Goal: Participate in discussion: Engage in conversation with other users on a specific topic

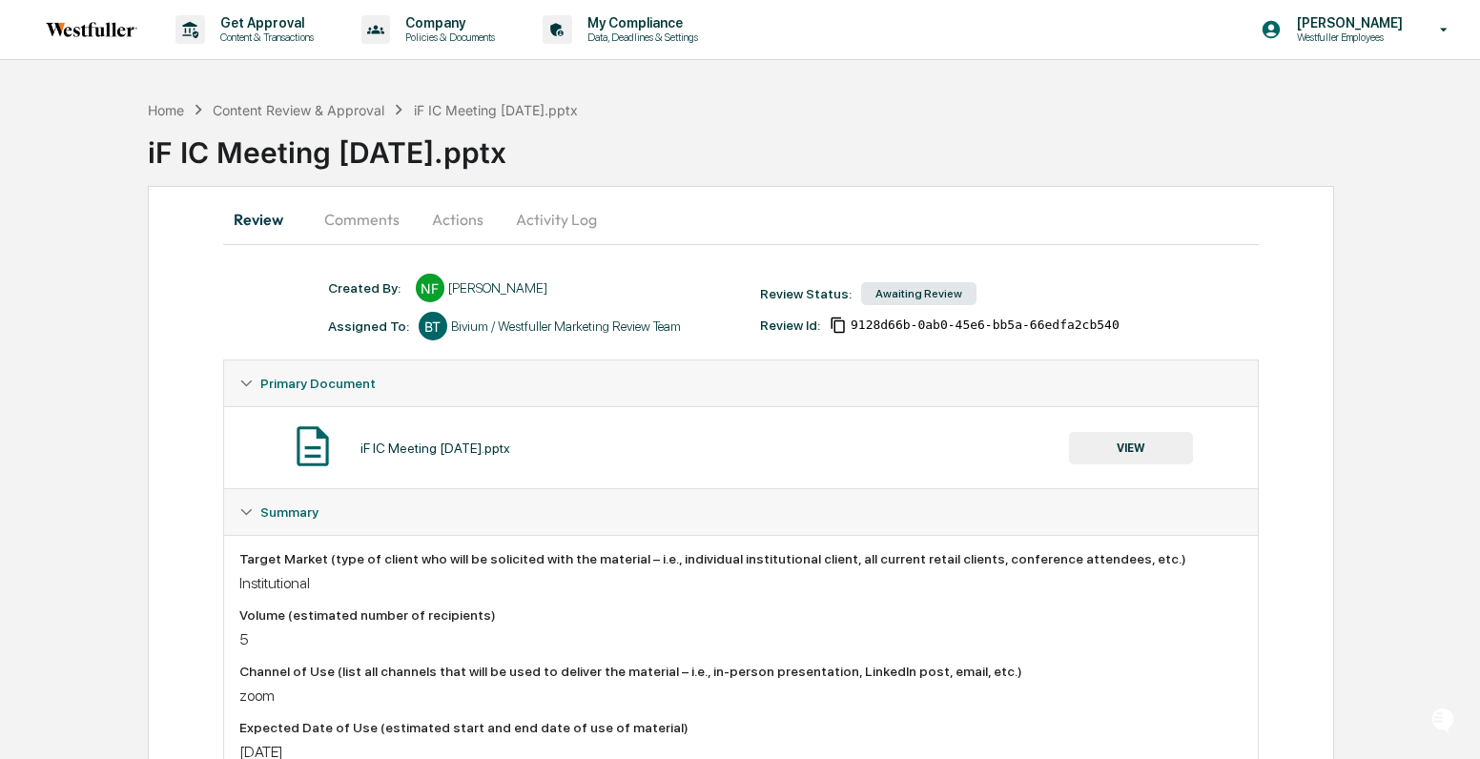
click at [384, 217] on button "Comments" at bounding box center [362, 220] width 106 height 46
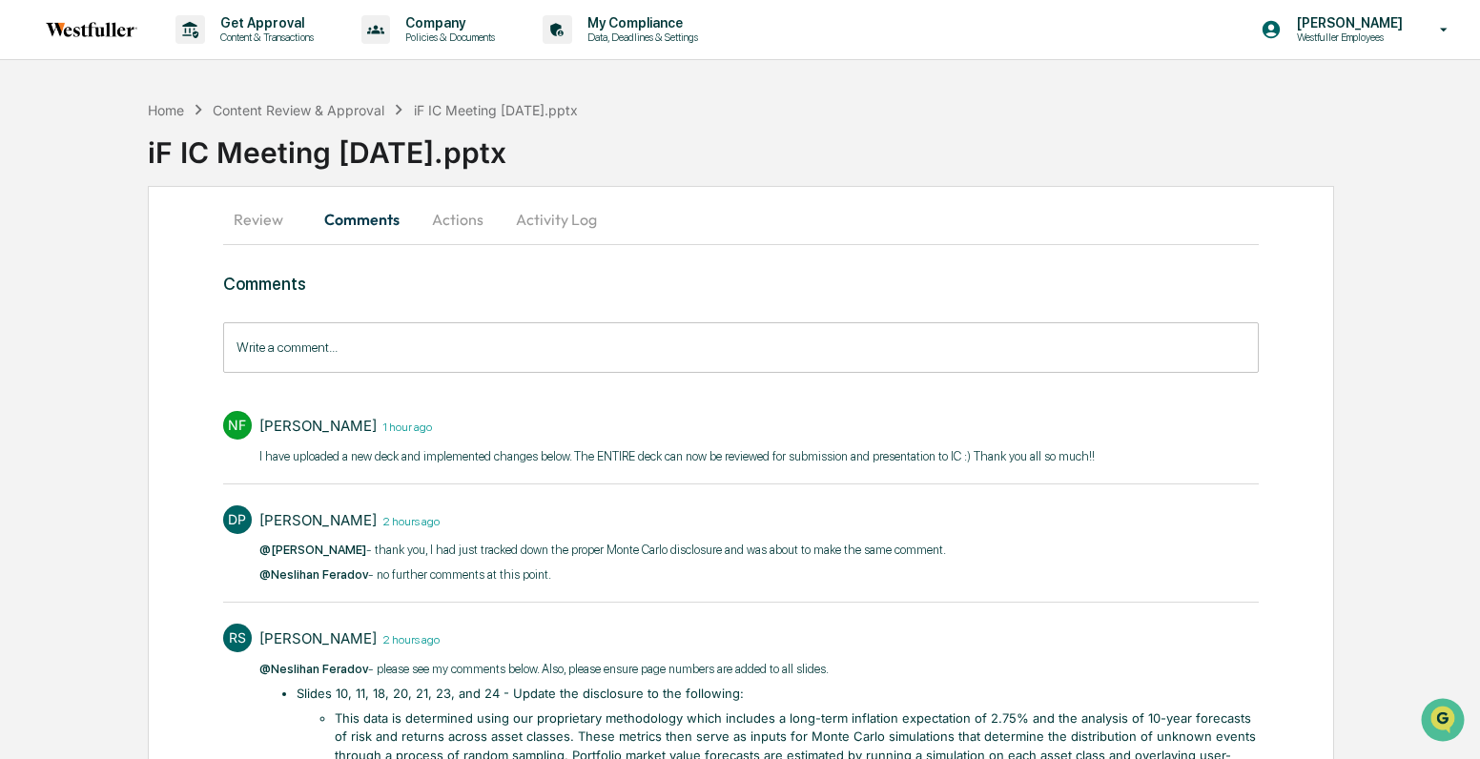
click at [446, 222] on button "Actions" at bounding box center [458, 220] width 86 height 46
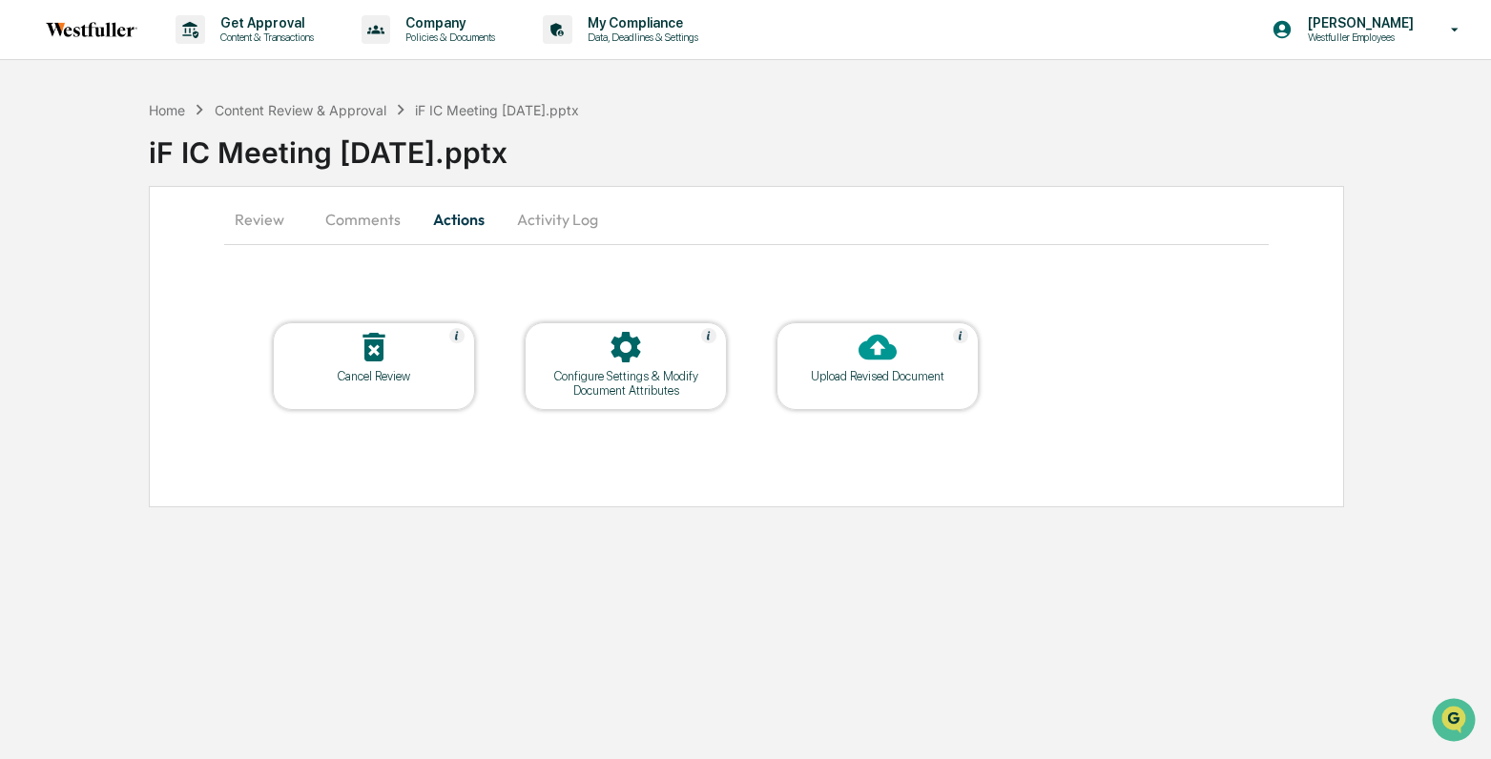
click at [389, 223] on button "Comments" at bounding box center [363, 220] width 106 height 46
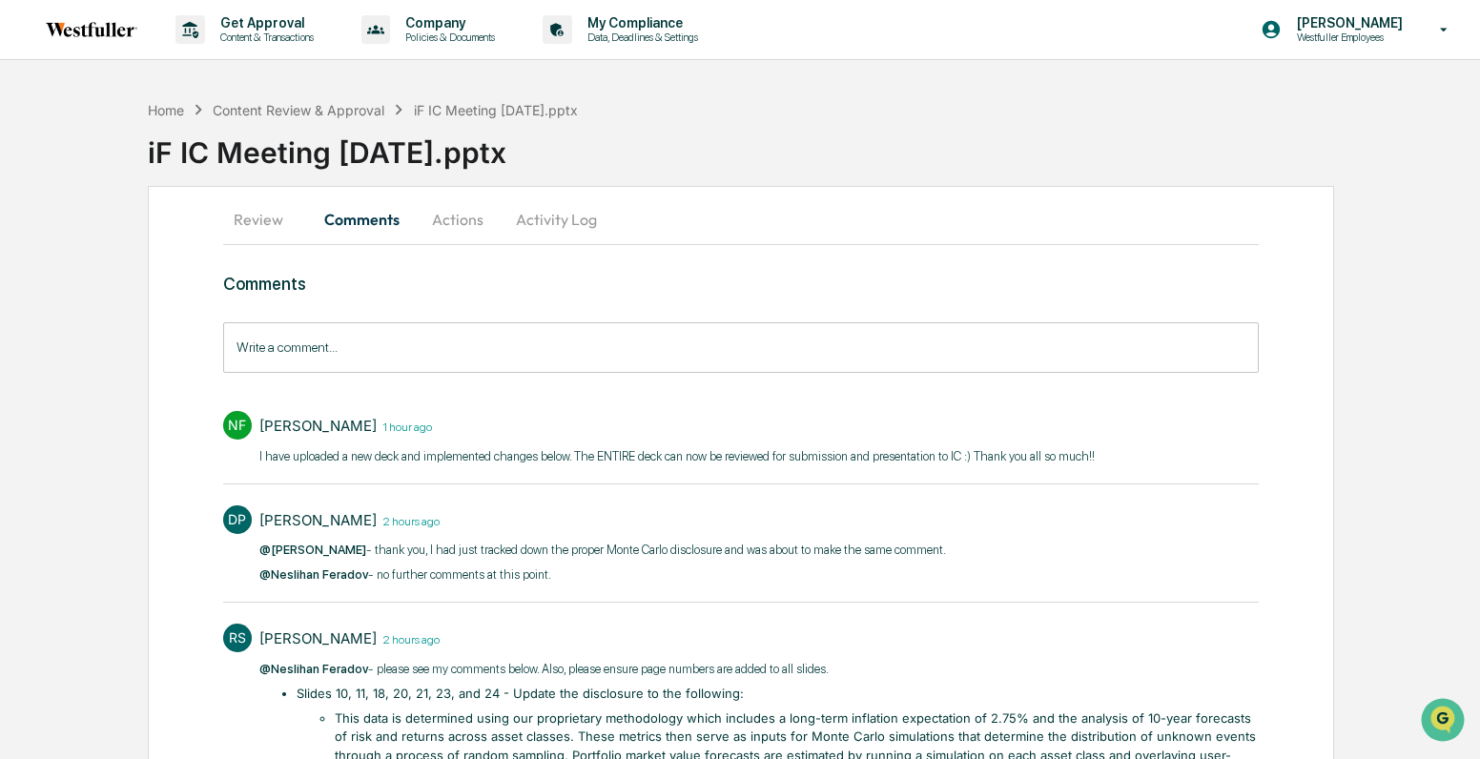
click at [565, 226] on button "Activity Log" at bounding box center [557, 220] width 112 height 46
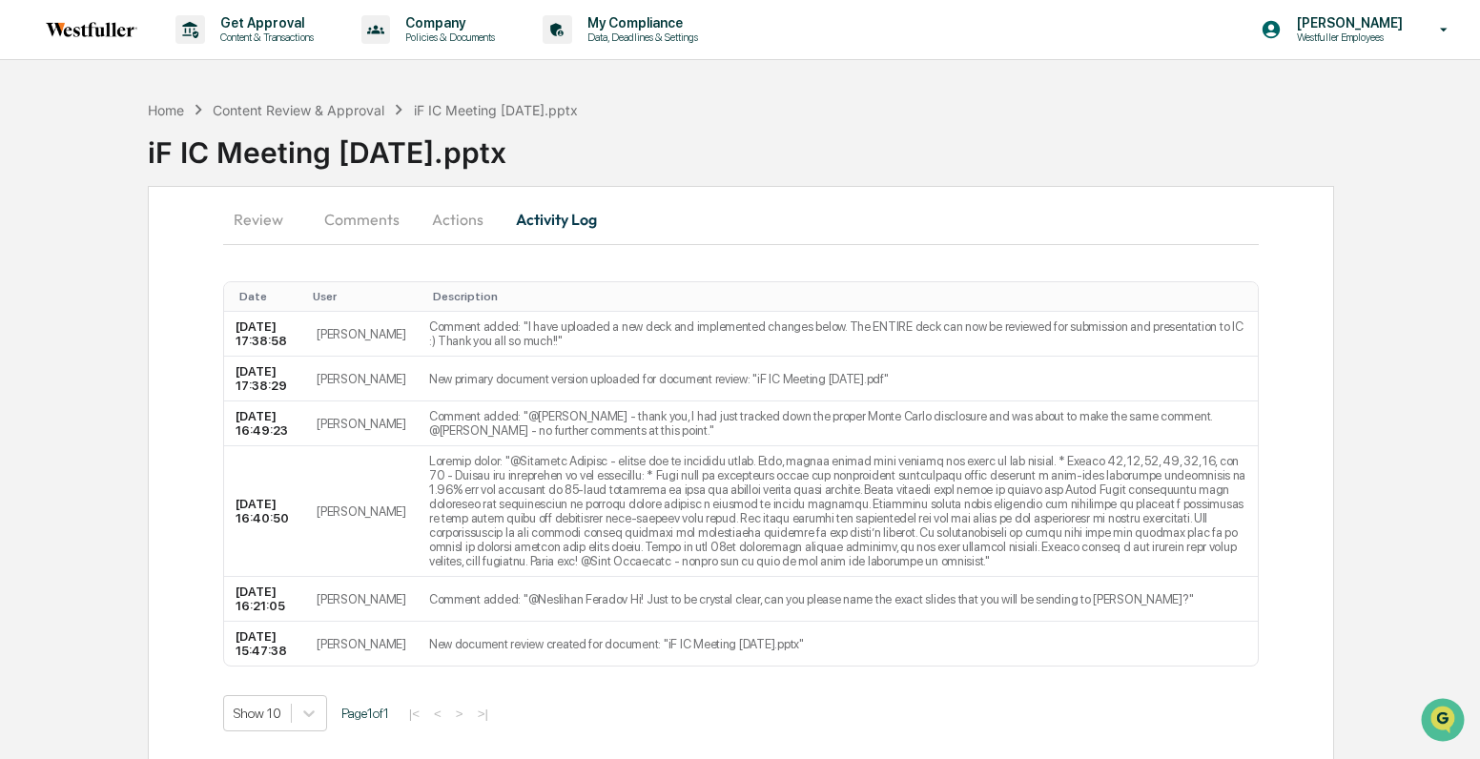
click at [348, 224] on button "Comments" at bounding box center [362, 220] width 106 height 46
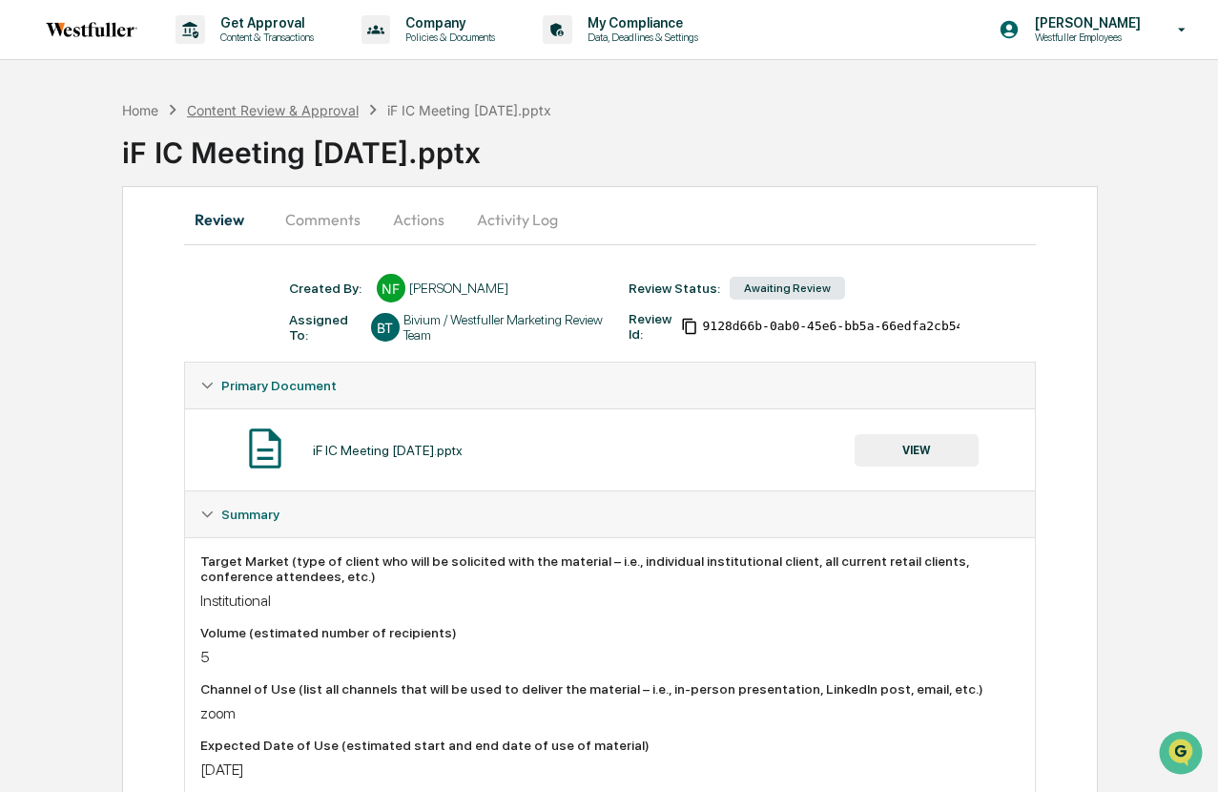
click at [318, 110] on div "Content Review & Approval" at bounding box center [273, 110] width 172 height 16
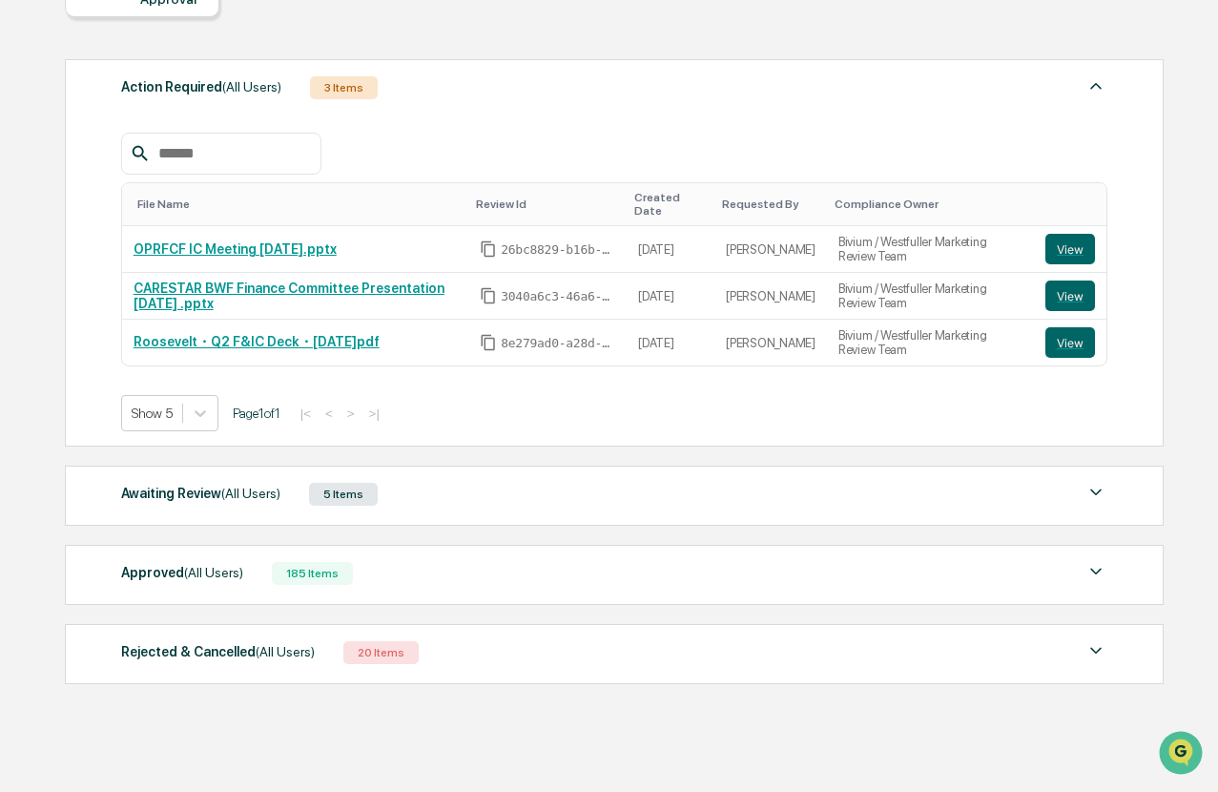
scroll to position [234, 0]
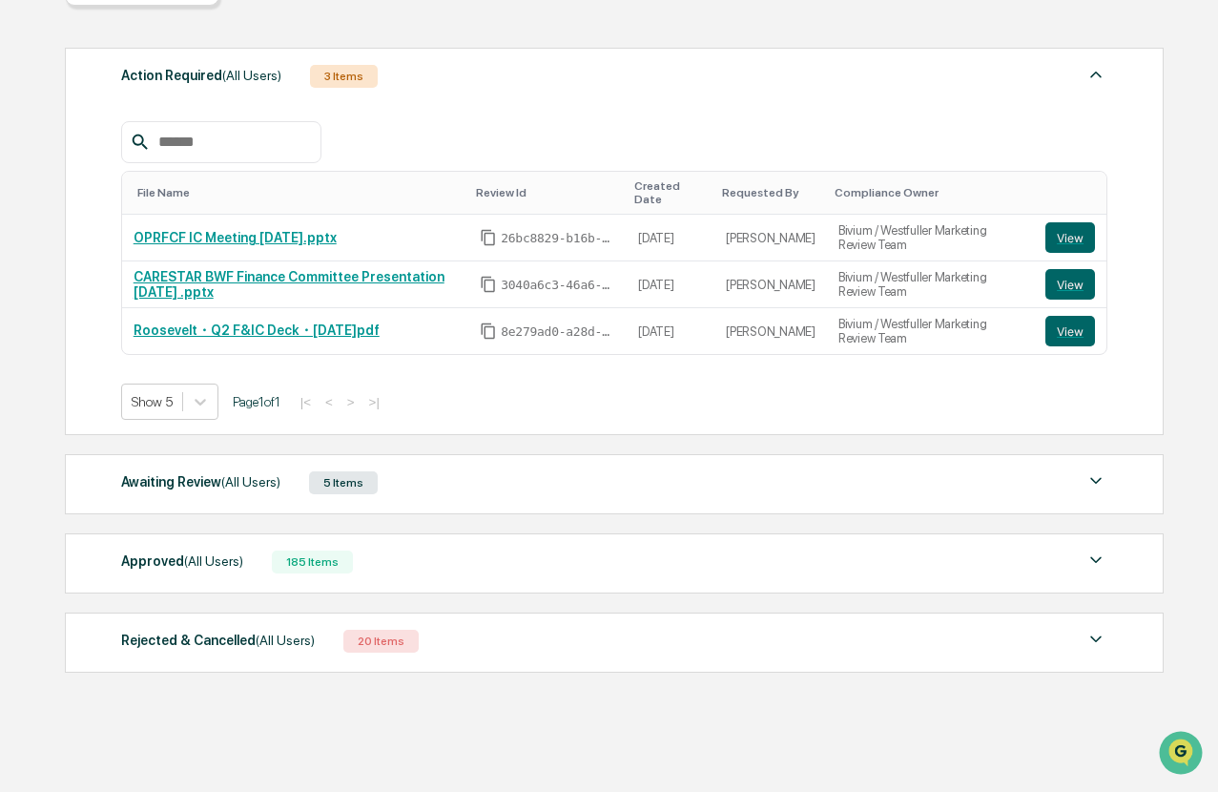
click at [214, 559] on span "(All Users)" at bounding box center [213, 560] width 59 height 15
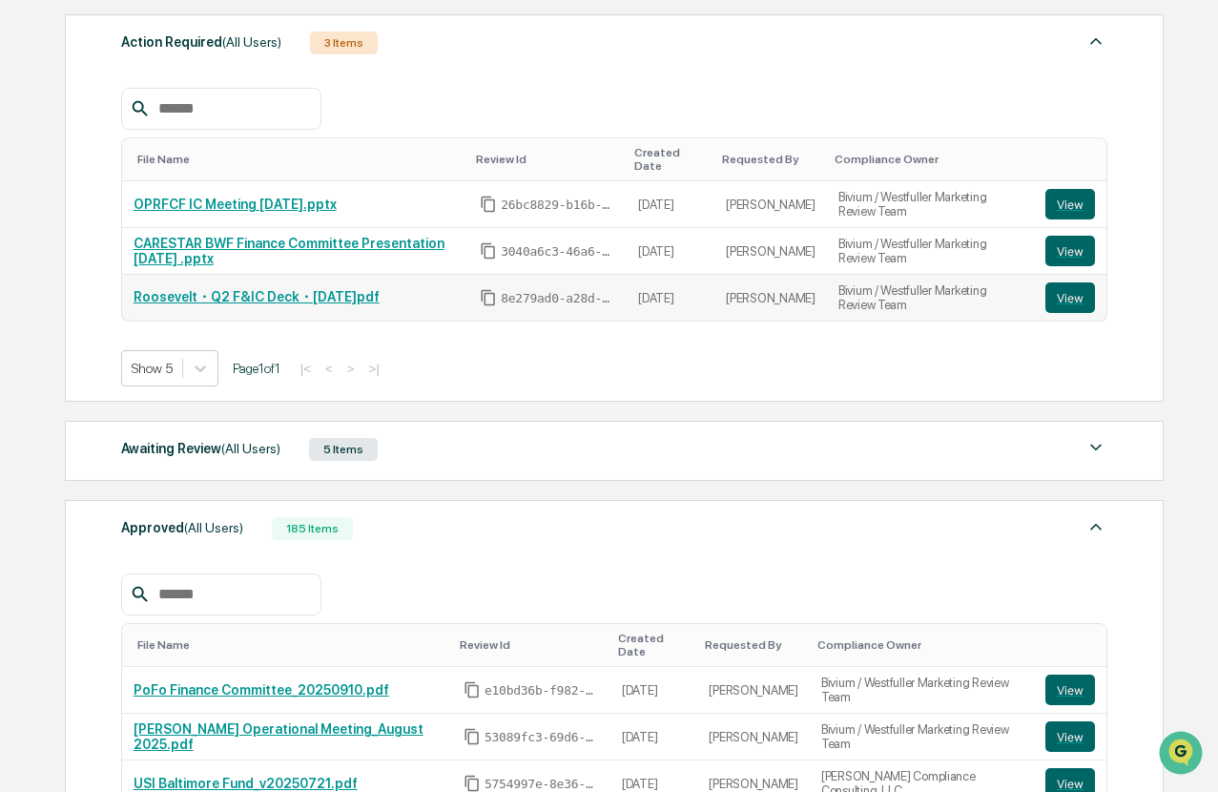
scroll to position [304, 0]
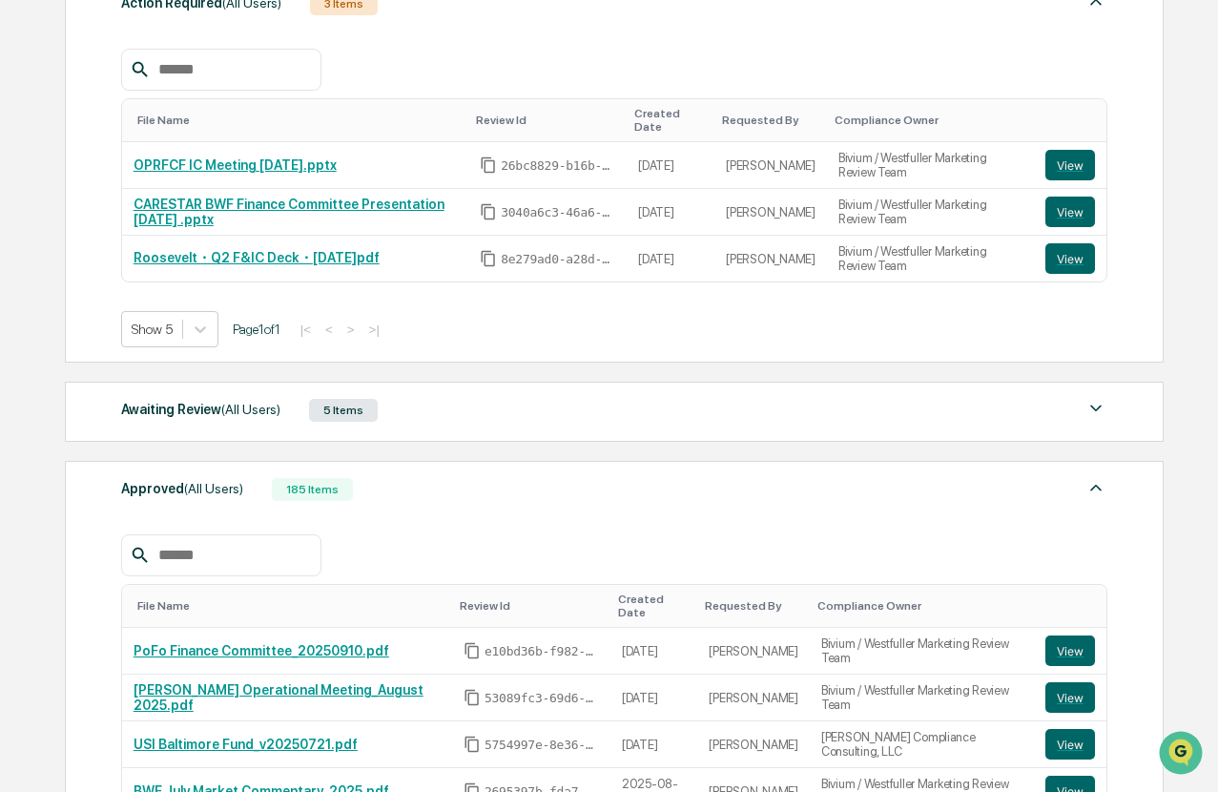
click at [231, 405] on span "(All Users)" at bounding box center [250, 409] width 59 height 15
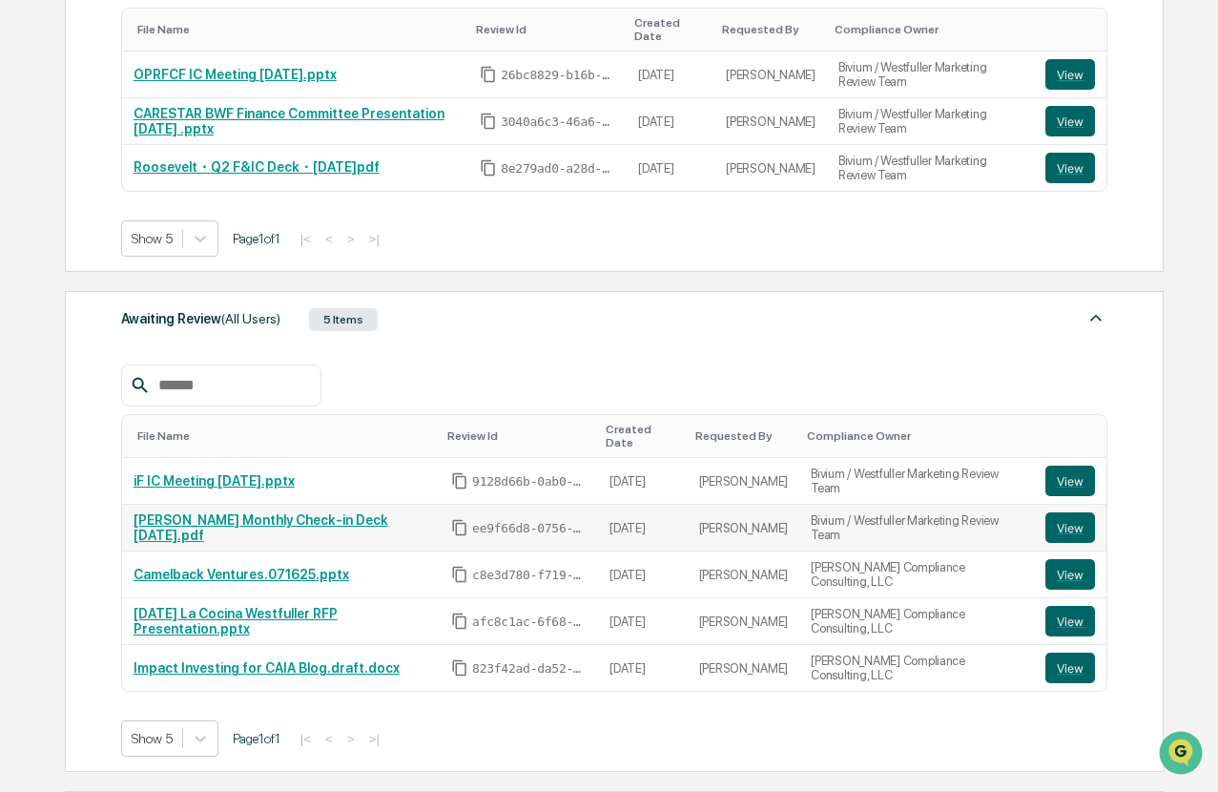
scroll to position [441, 0]
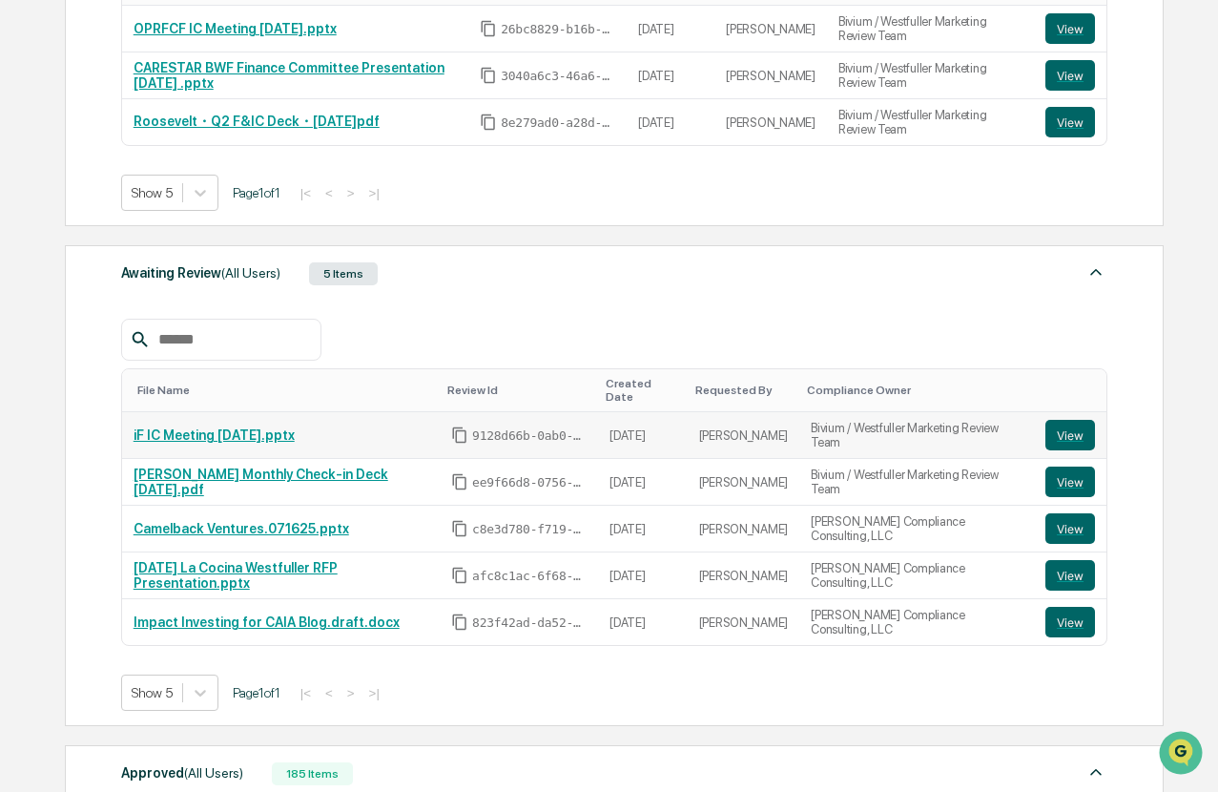
click at [231, 438] on link "iF IC Meeting [DATE].pptx" at bounding box center [214, 434] width 161 height 15
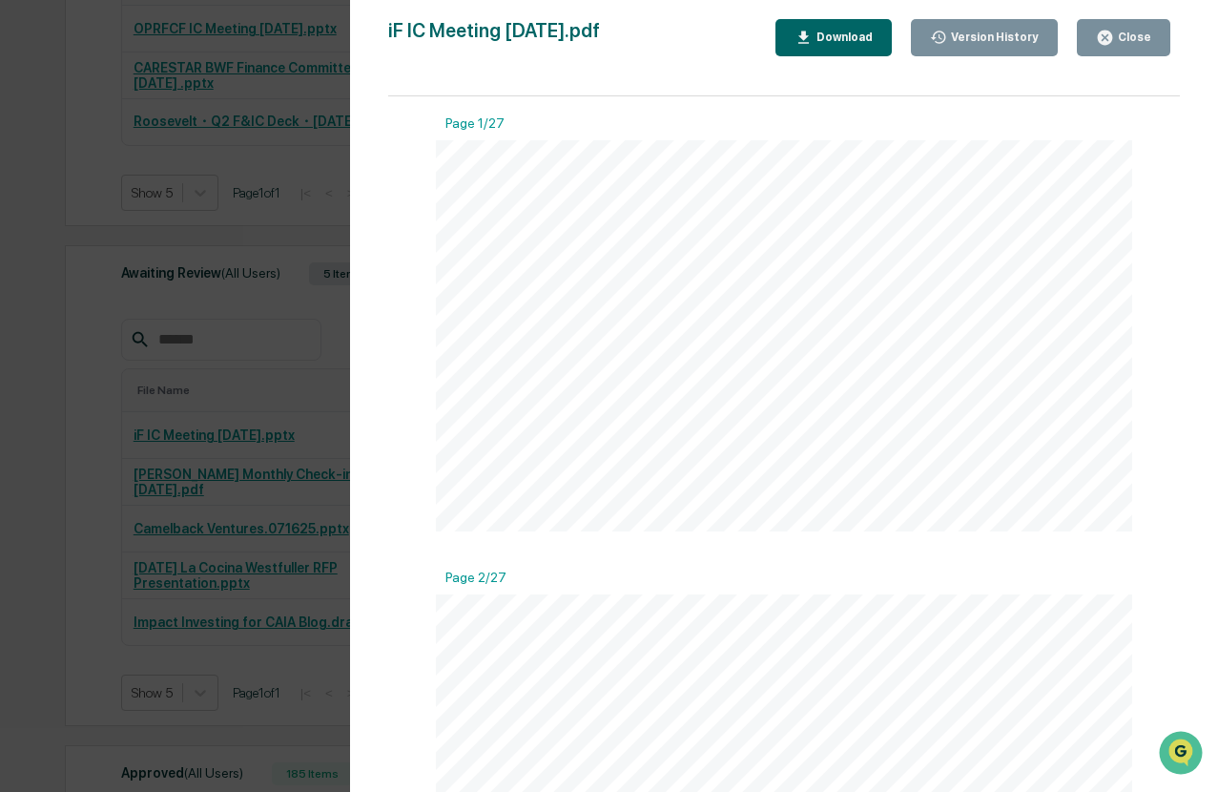
click at [1107, 42] on icon "button" at bounding box center [1105, 38] width 14 height 14
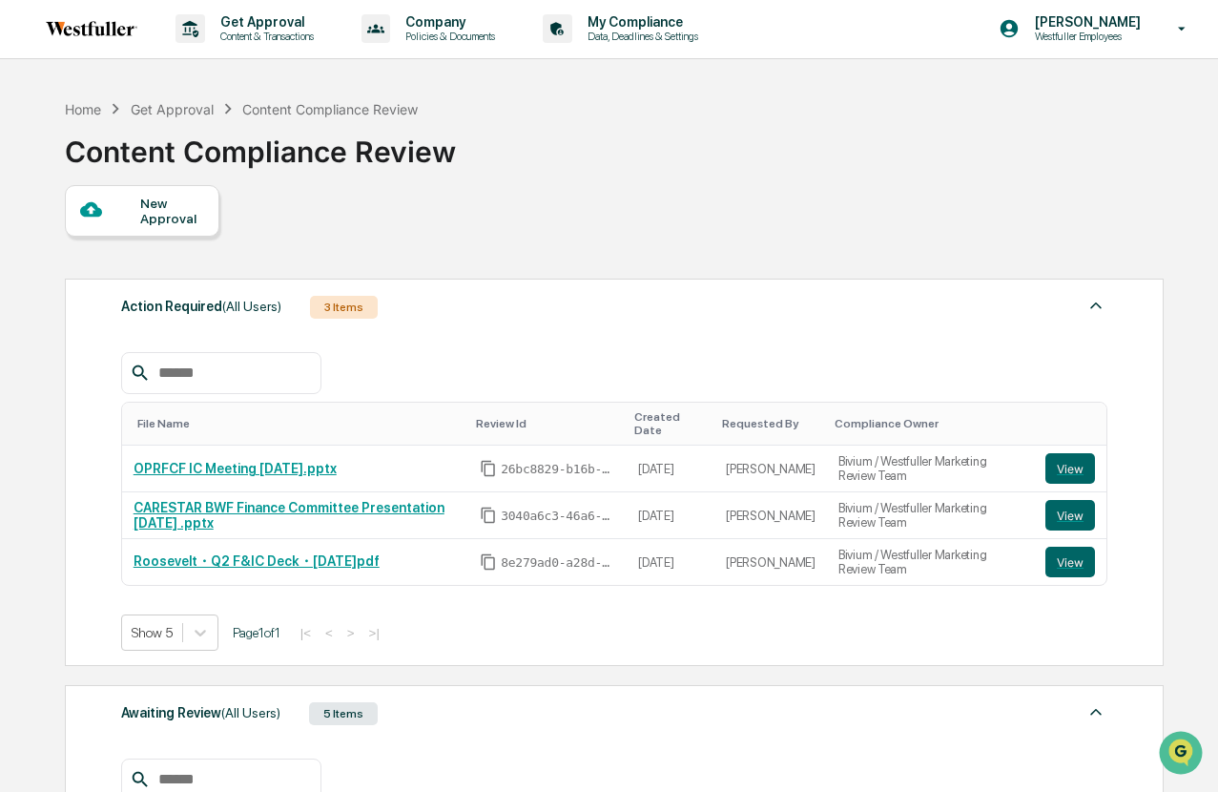
scroll to position [0, 0]
click at [662, 156] on div "Home Get Approval Content Compliance Review Content Compliance Review" at bounding box center [613, 138] width 1096 height 95
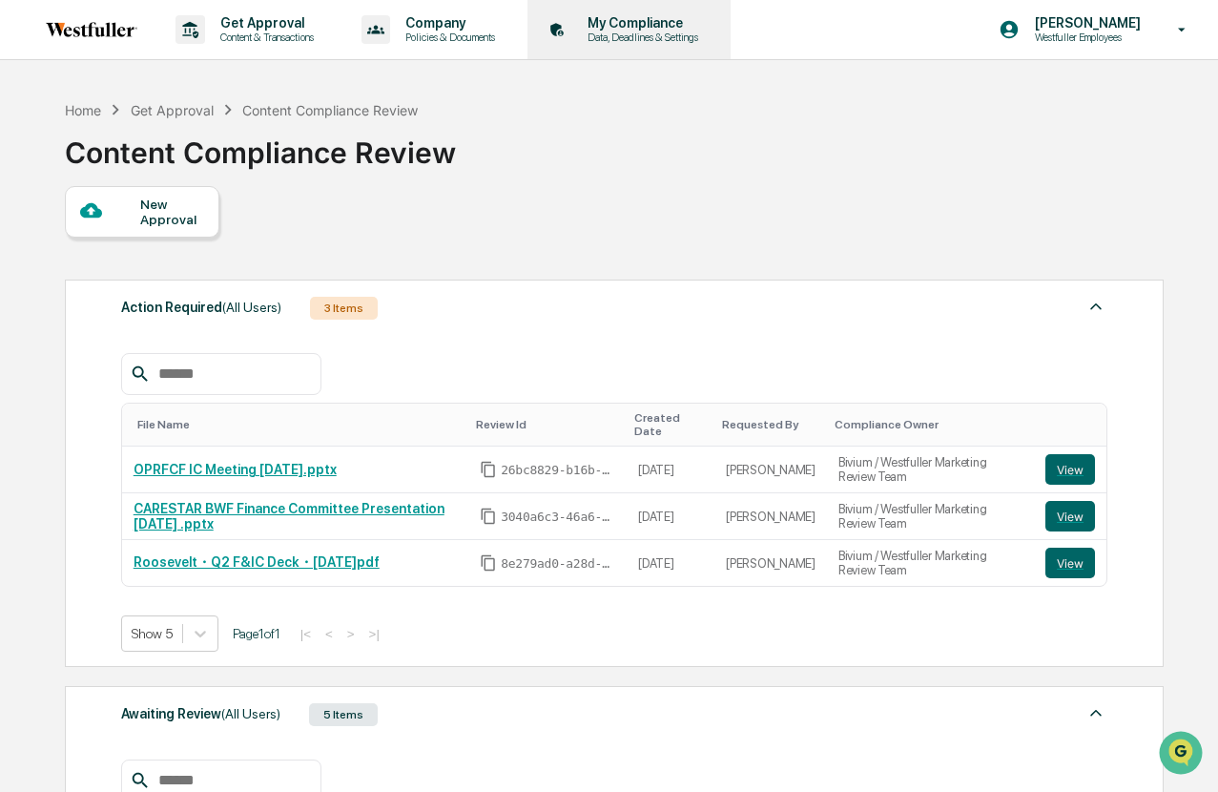
click at [708, 32] on p "Data, Deadlines & Settings" at bounding box center [639, 37] width 135 height 13
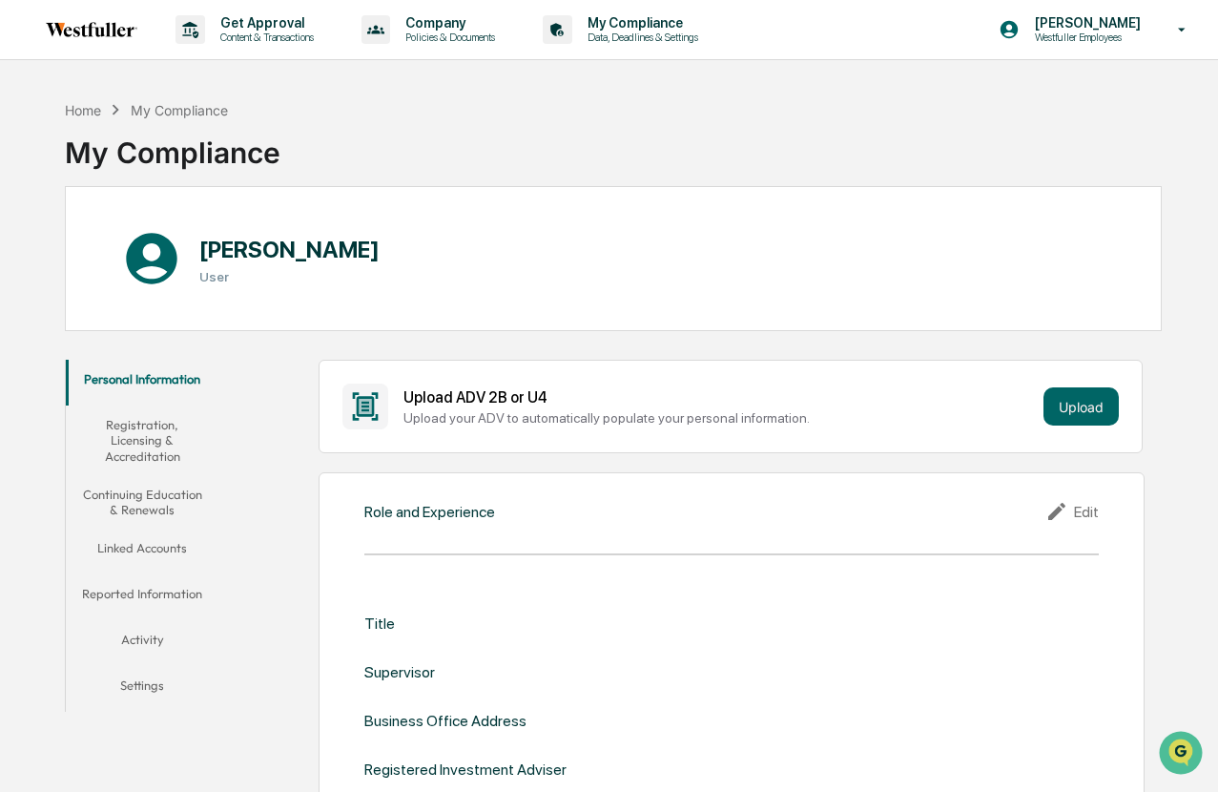
click at [151, 637] on button "Activity" at bounding box center [142, 643] width 153 height 46
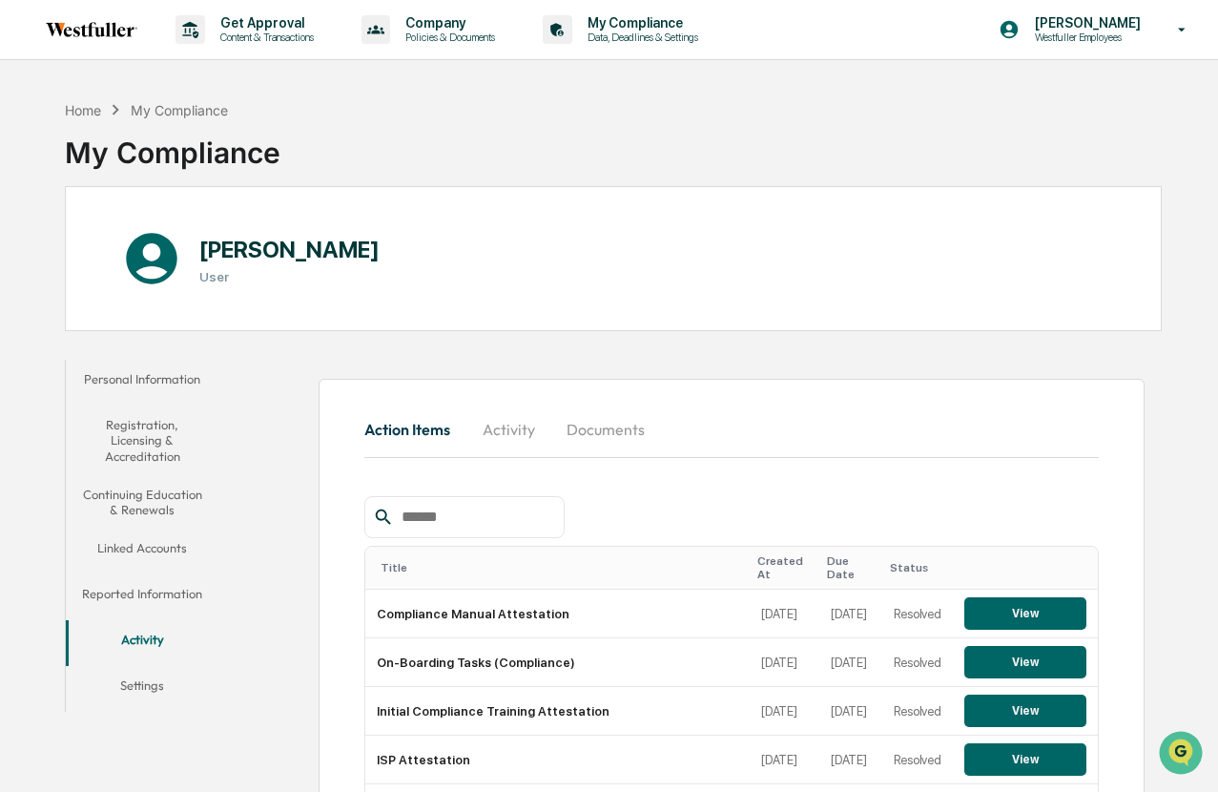
click at [594, 439] on button "Documents" at bounding box center [605, 429] width 109 height 46
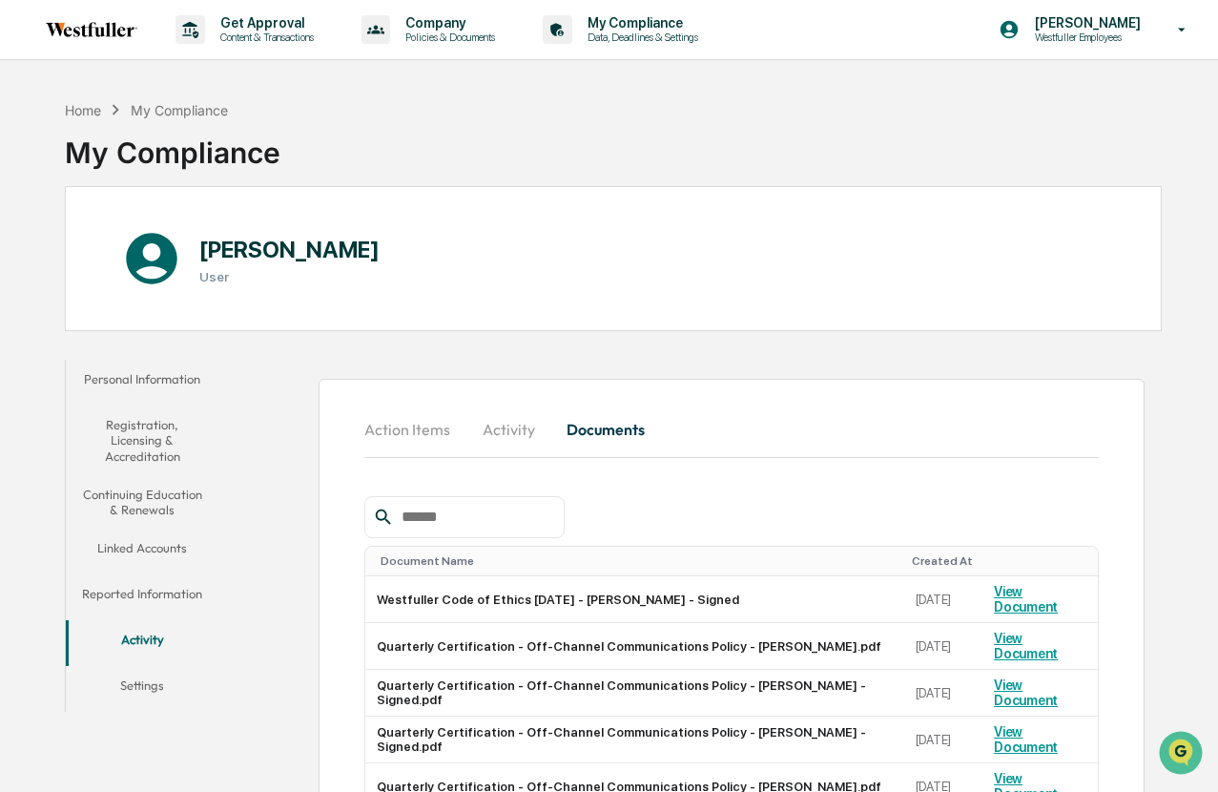
click at [510, 423] on button "Activity" at bounding box center [509, 429] width 86 height 46
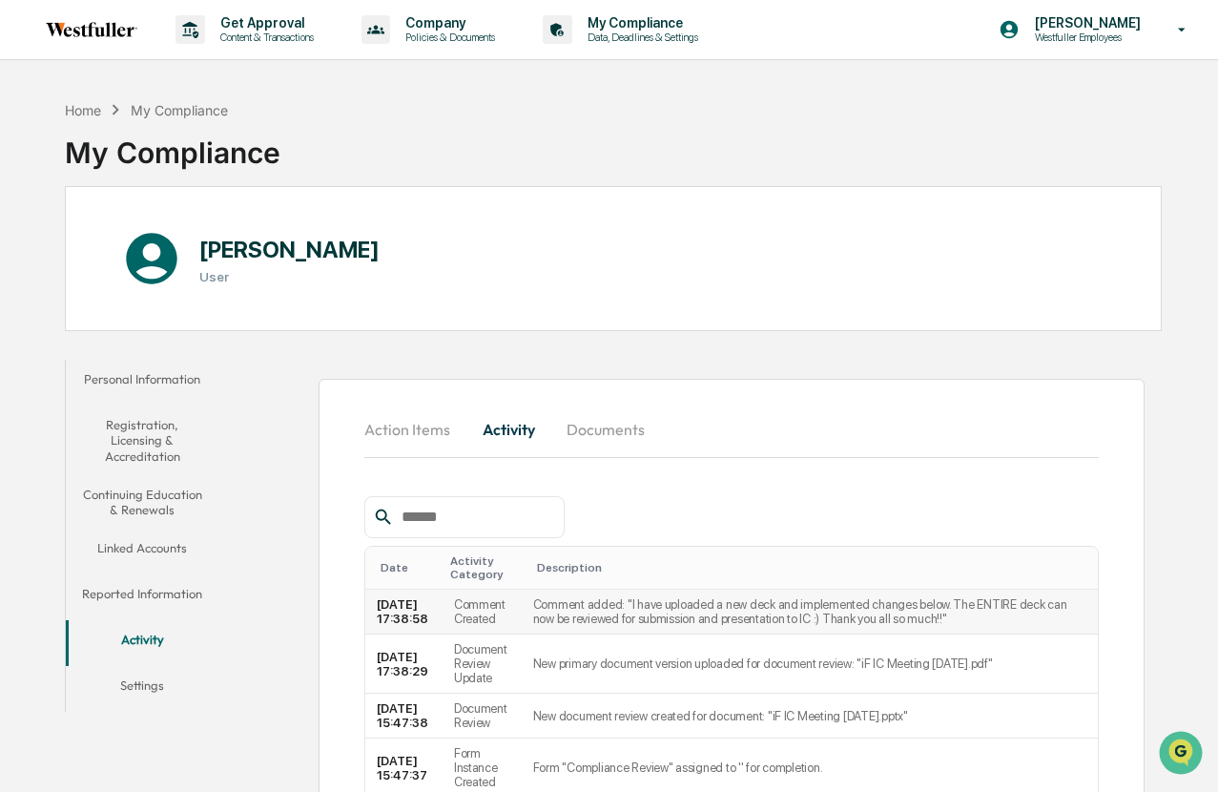
click at [593, 631] on td "Comment added: "I have uploaded a new deck and implemented changes below. The E…" at bounding box center [810, 612] width 576 height 45
click at [615, 625] on td "Comment added: "I have uploaded a new deck and implemented changes below. The E…" at bounding box center [810, 612] width 576 height 45
click at [406, 624] on td "[DATE] 17:38:58" at bounding box center [403, 612] width 77 height 45
click at [425, 440] on button "Action Items" at bounding box center [414, 429] width 101 height 46
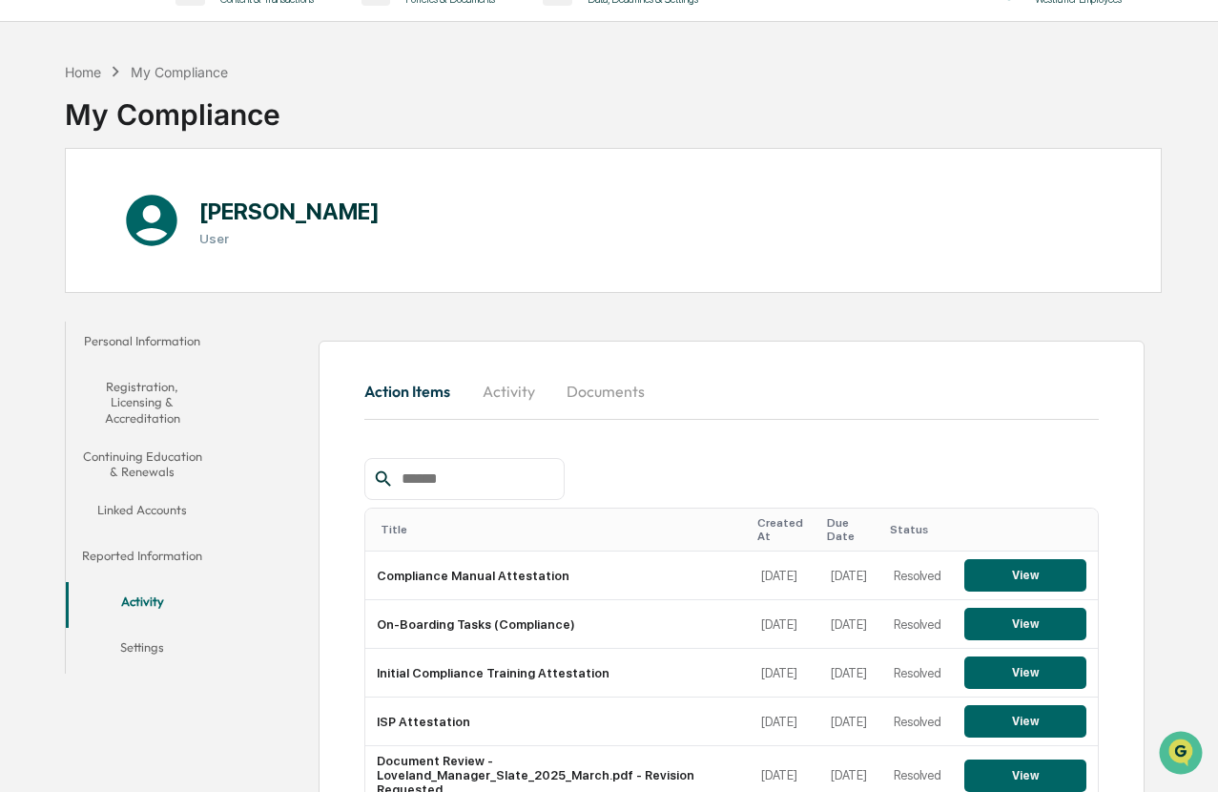
scroll to position [205, 0]
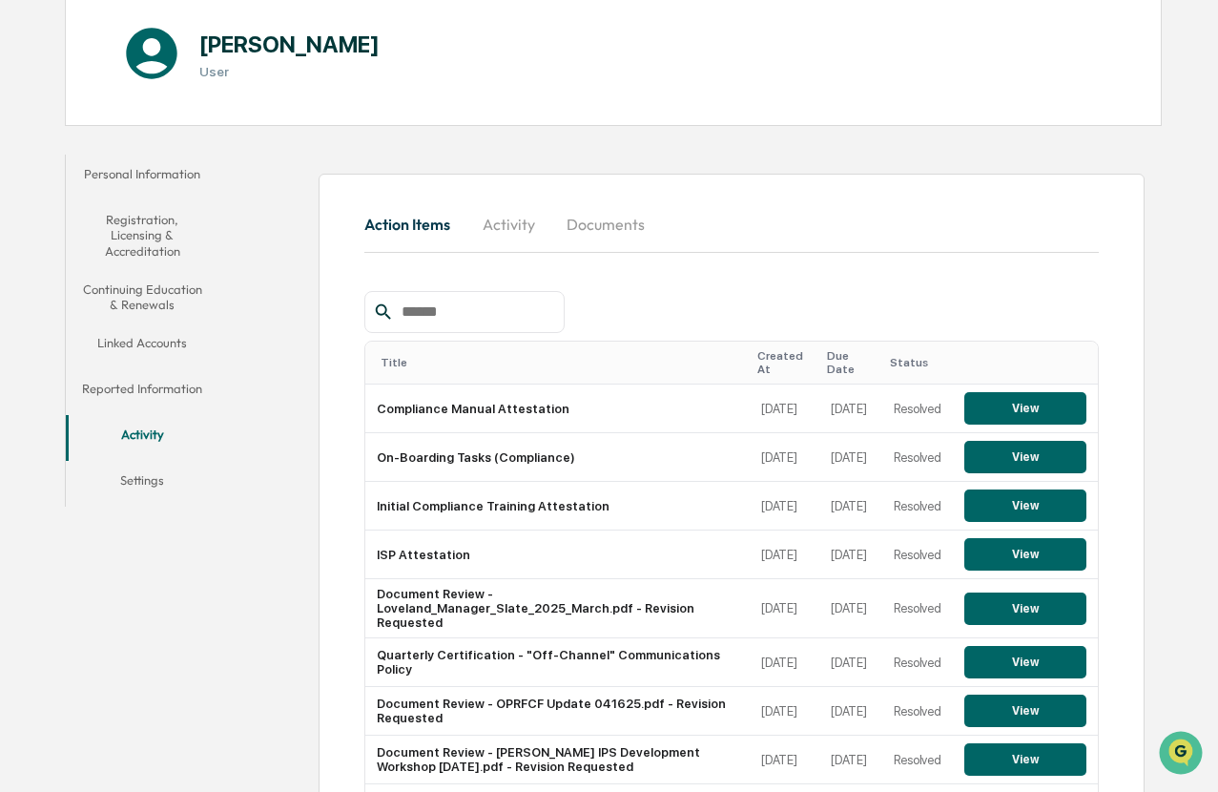
click at [507, 222] on button "Activity" at bounding box center [509, 224] width 86 height 46
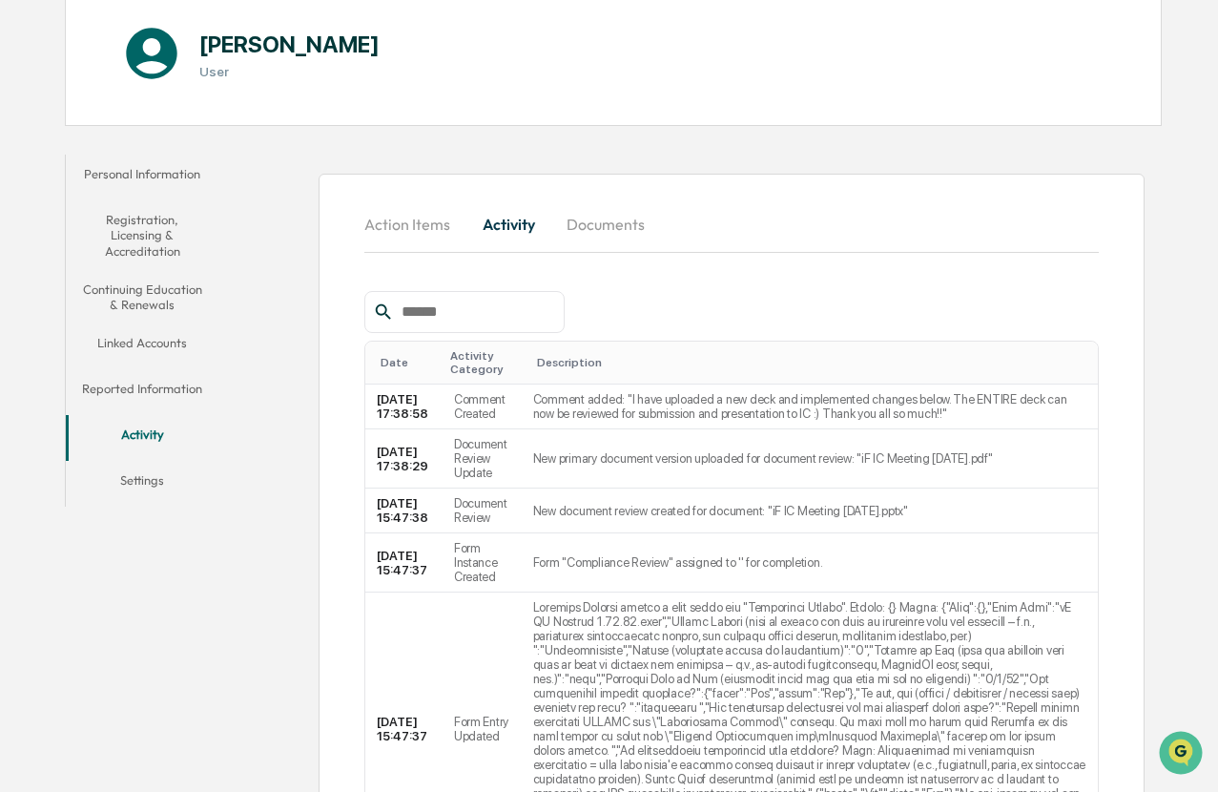
scroll to position [0, 0]
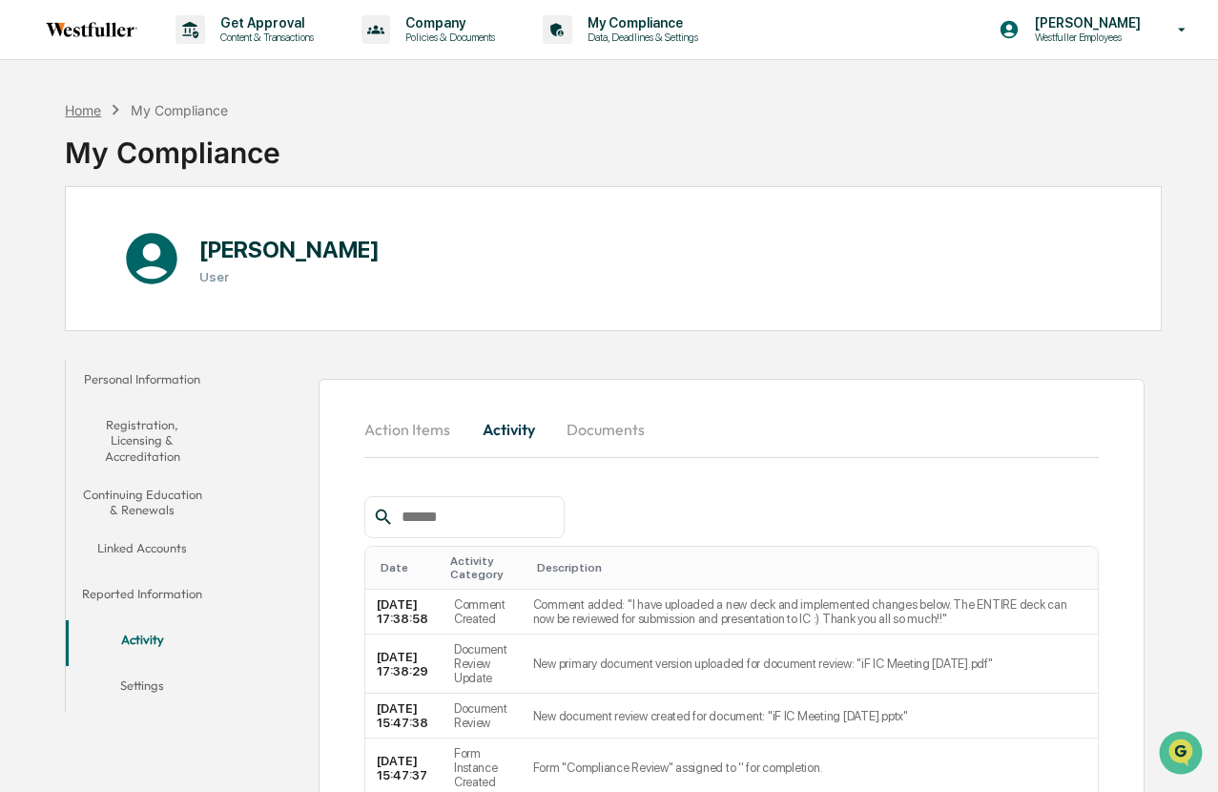
click at [86, 106] on div "Home" at bounding box center [83, 110] width 36 height 16
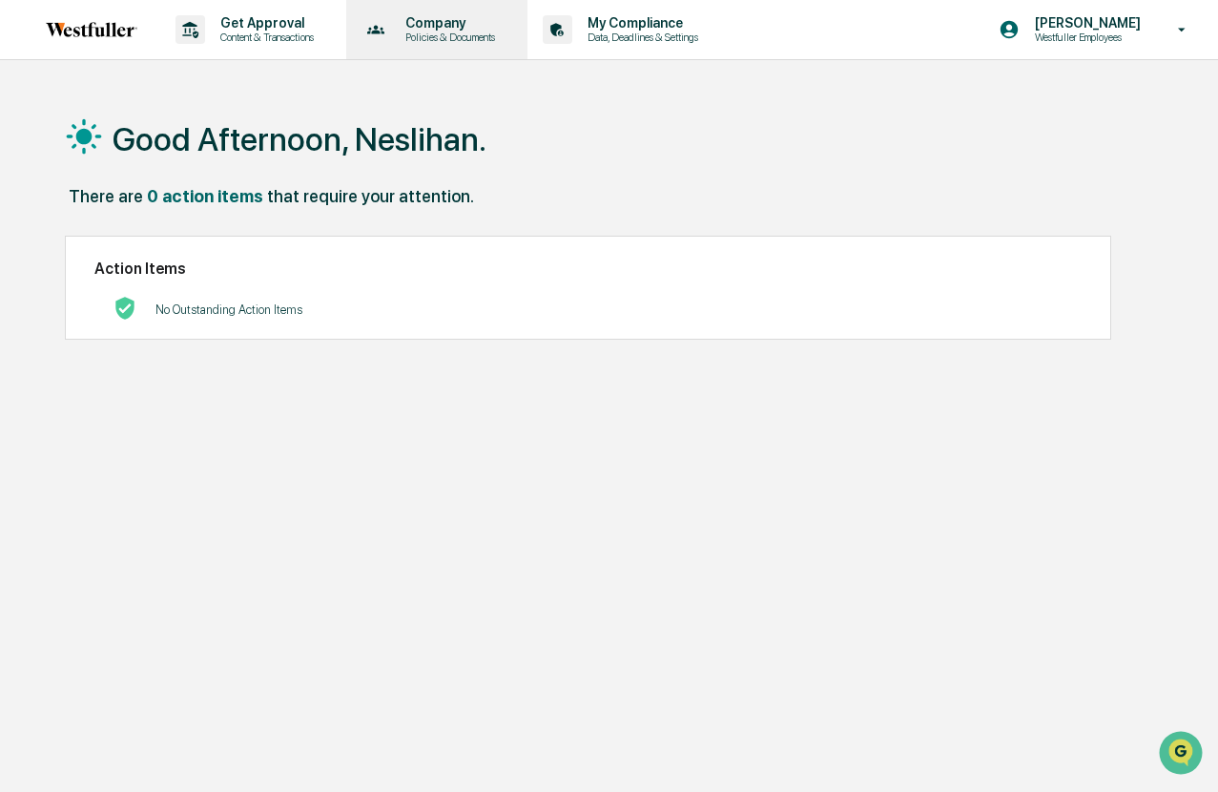
click at [451, 28] on p "Company" at bounding box center [447, 22] width 114 height 15
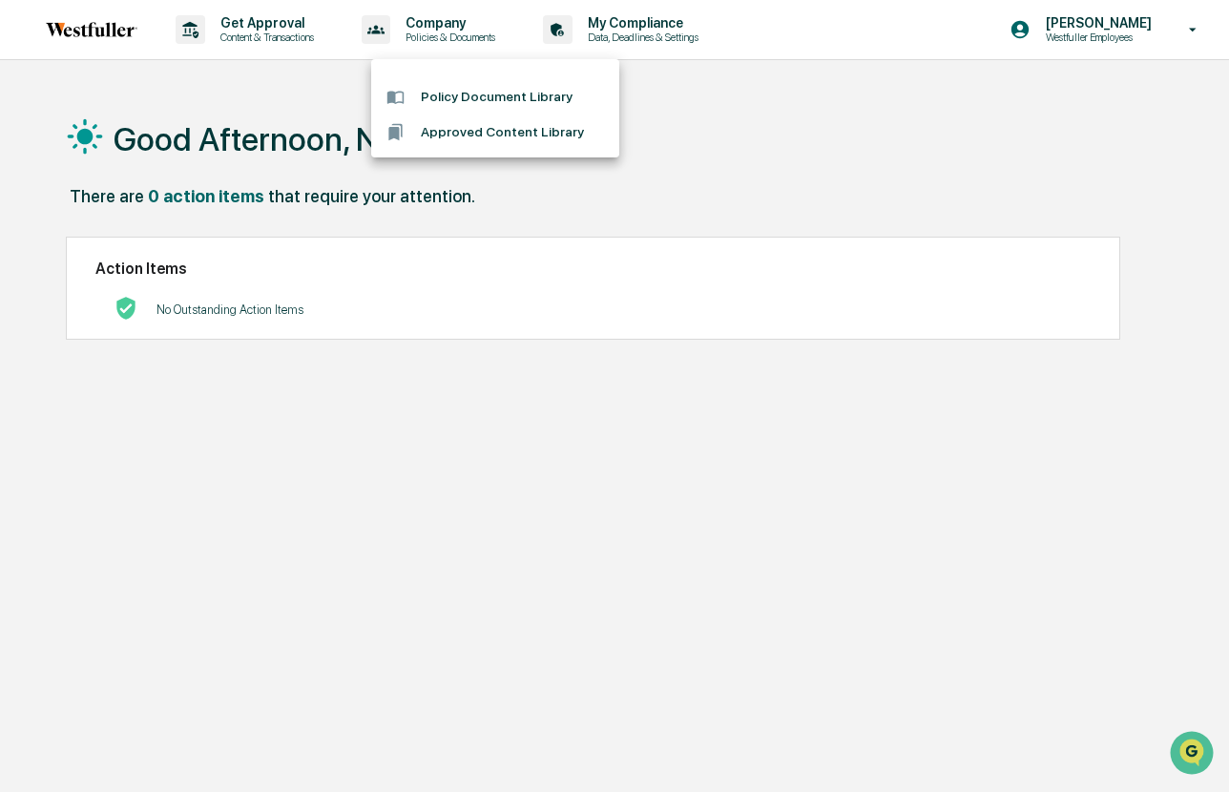
click at [285, 18] on div at bounding box center [614, 396] width 1229 height 792
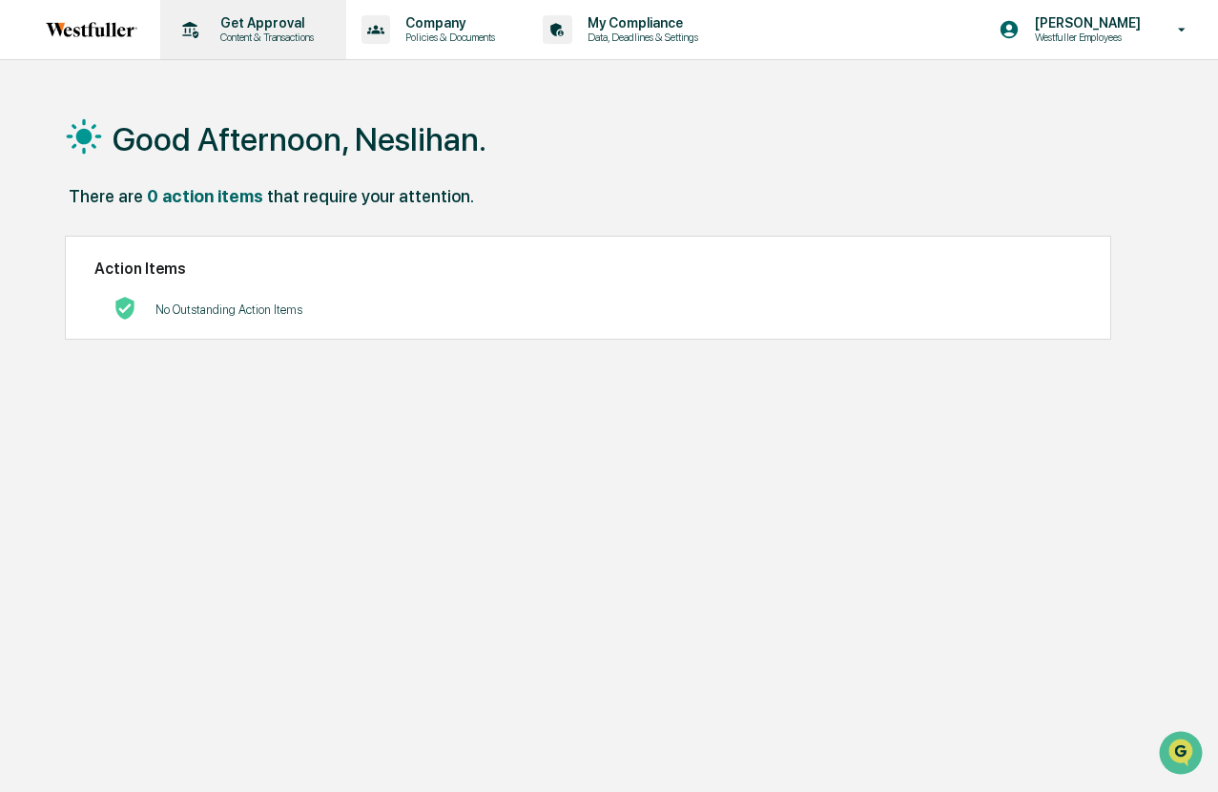
click at [279, 30] on p "Get Approval" at bounding box center [264, 22] width 118 height 15
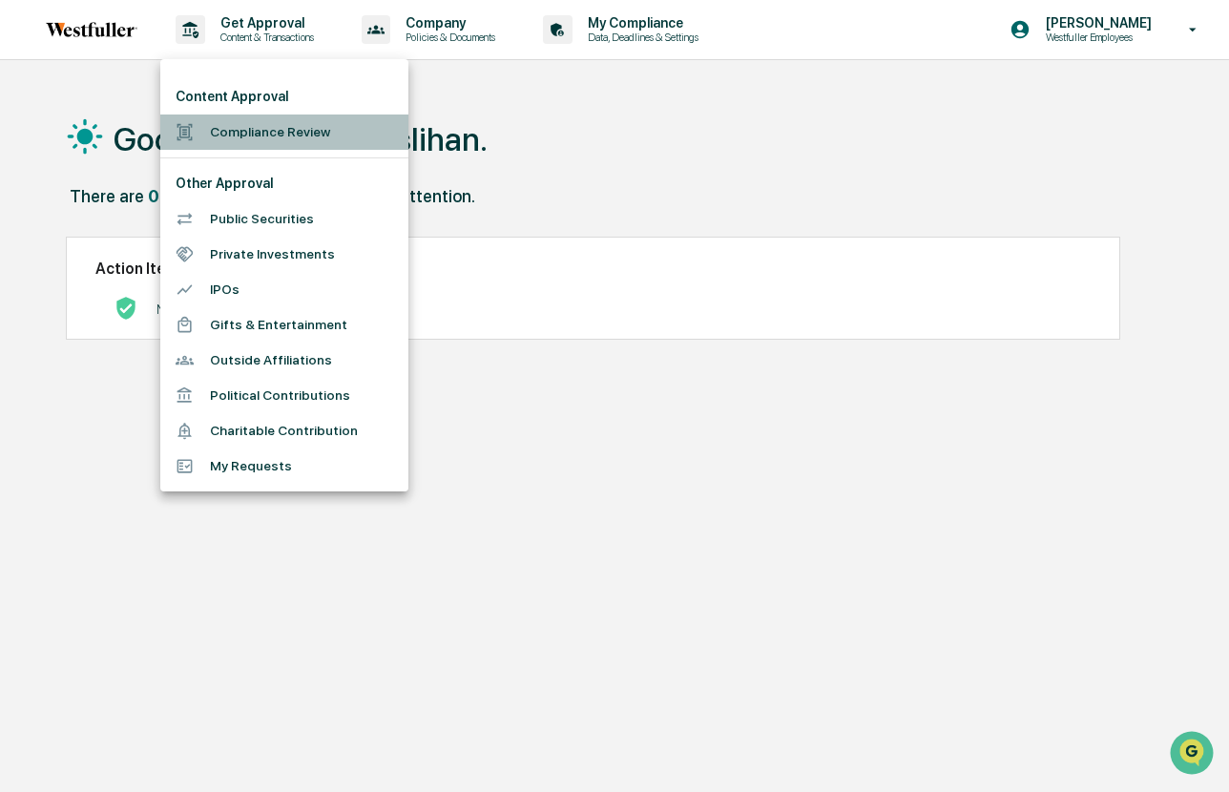
click at [254, 124] on li "Compliance Review" at bounding box center [284, 131] width 248 height 35
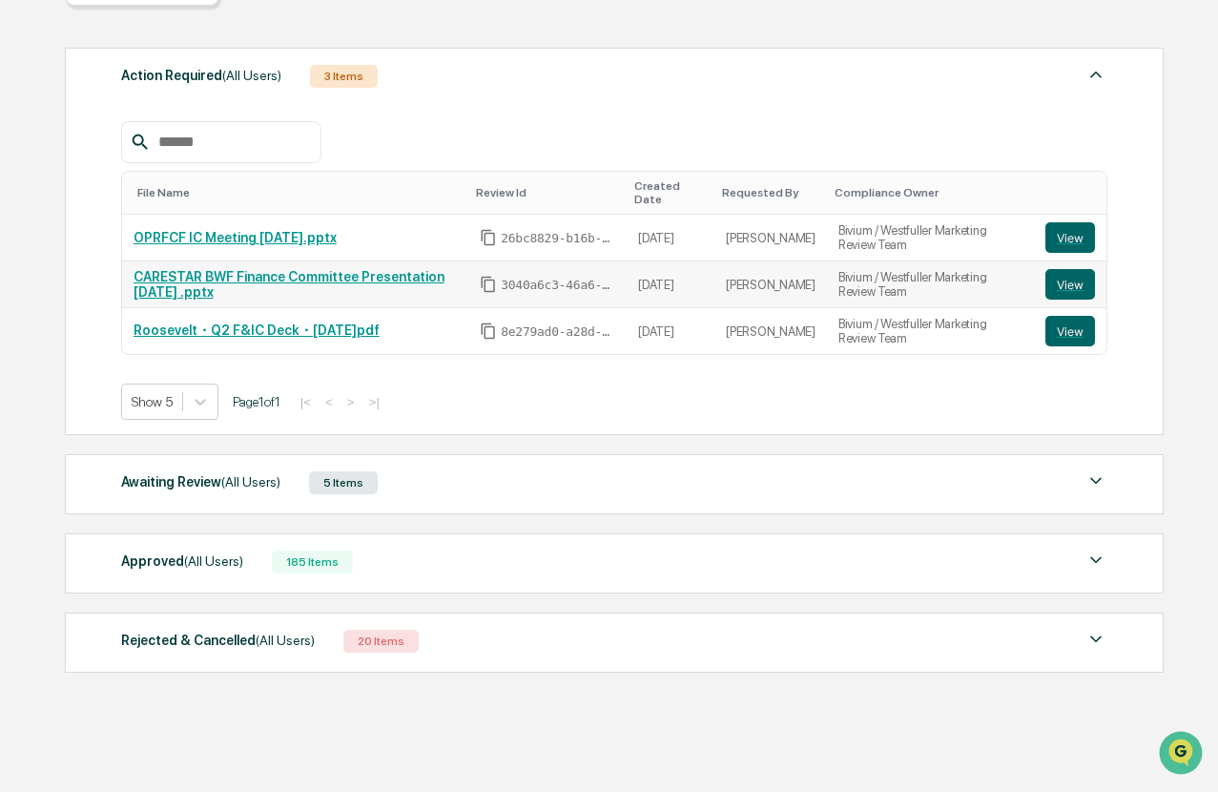
scroll to position [234, 0]
click at [185, 486] on div "Awaiting Review (All Users)" at bounding box center [200, 481] width 159 height 25
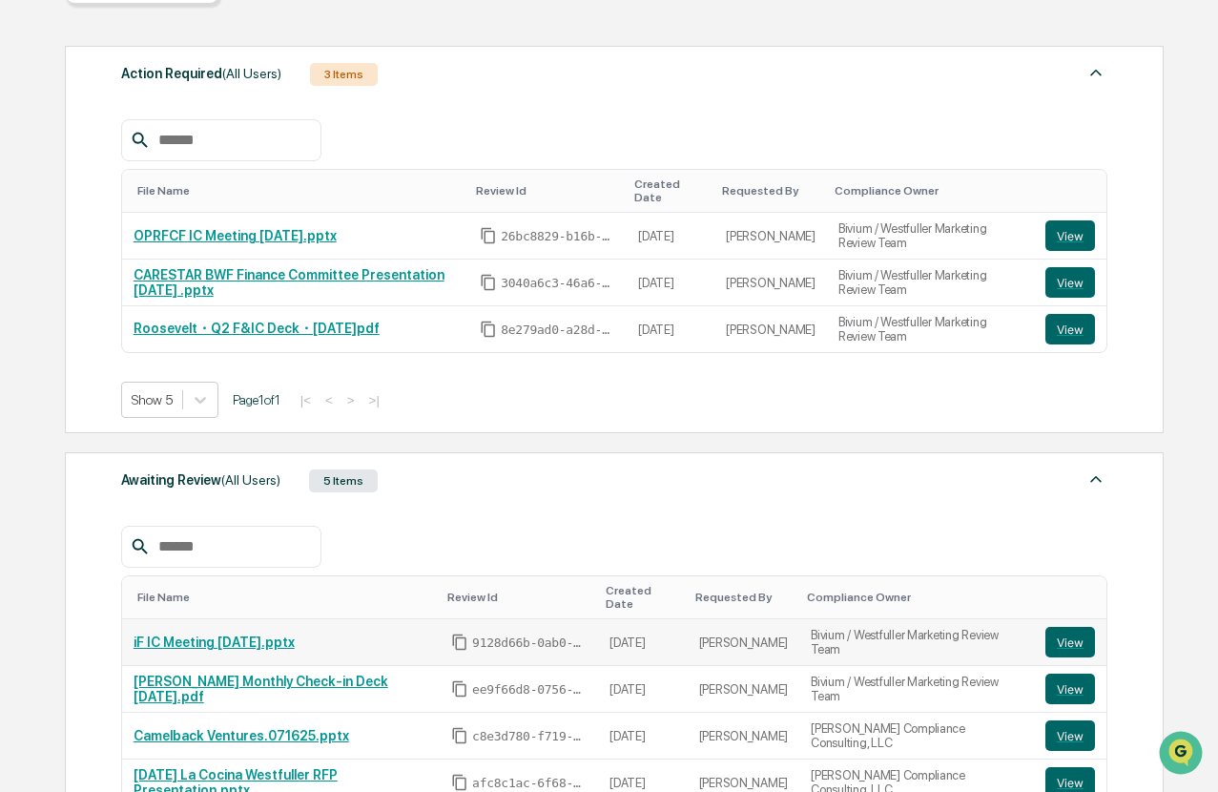
click at [522, 645] on span "9128d66b-0ab0-45e6-bb5a-66edfa2cb540" at bounding box center [529, 642] width 114 height 15
click at [467, 646] on icon "Copy Id" at bounding box center [459, 641] width 17 height 17
click at [636, 645] on td "[DATE]" at bounding box center [642, 642] width 89 height 47
click at [712, 645] on td "[PERSON_NAME]" at bounding box center [744, 642] width 113 height 47
click at [468, 645] on icon "Copy Id" at bounding box center [459, 641] width 17 height 17
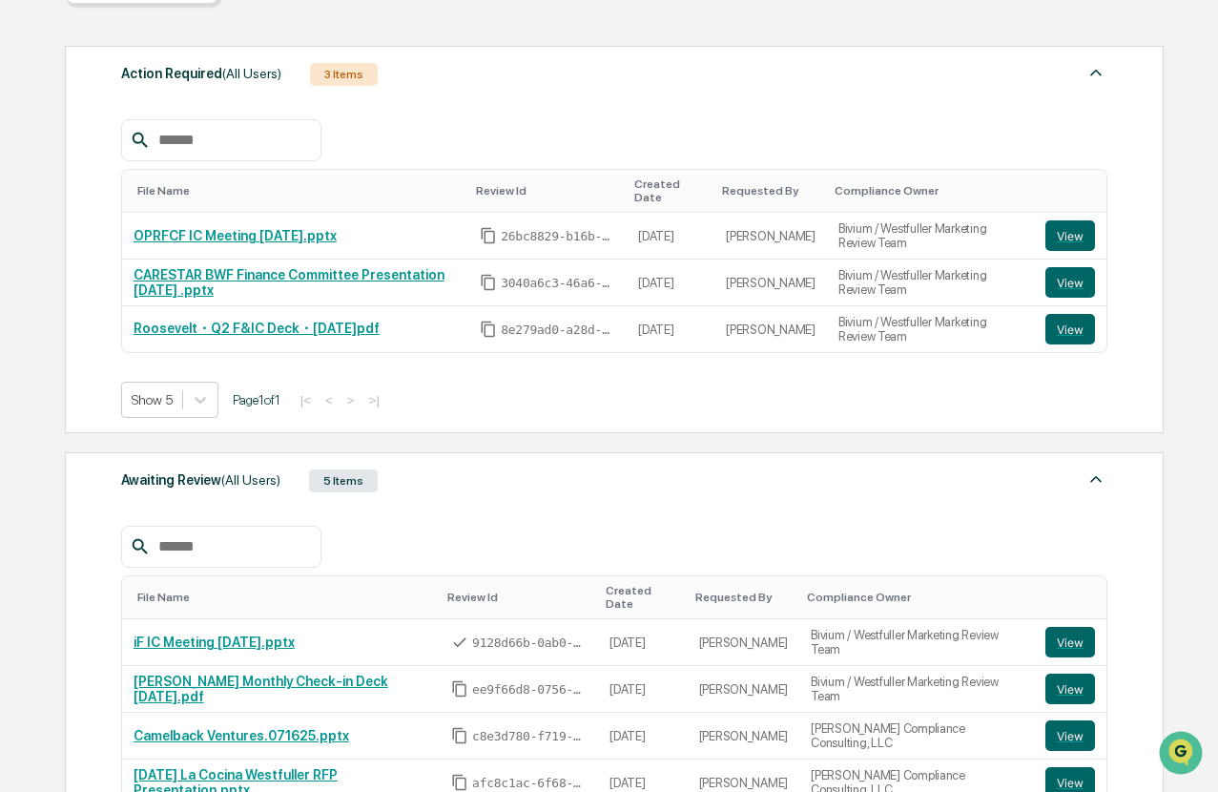
click at [564, 631] on td "9128d66b-0ab0-45e6-bb5a-66edfa2cb540" at bounding box center [519, 642] width 158 height 47
click at [756, 635] on td "[PERSON_NAME]" at bounding box center [744, 642] width 113 height 47
click at [873, 639] on td "Bivium / Westfuller Marketing Review Team" at bounding box center [916, 642] width 235 height 47
click at [1066, 644] on button "View" at bounding box center [1070, 642] width 50 height 31
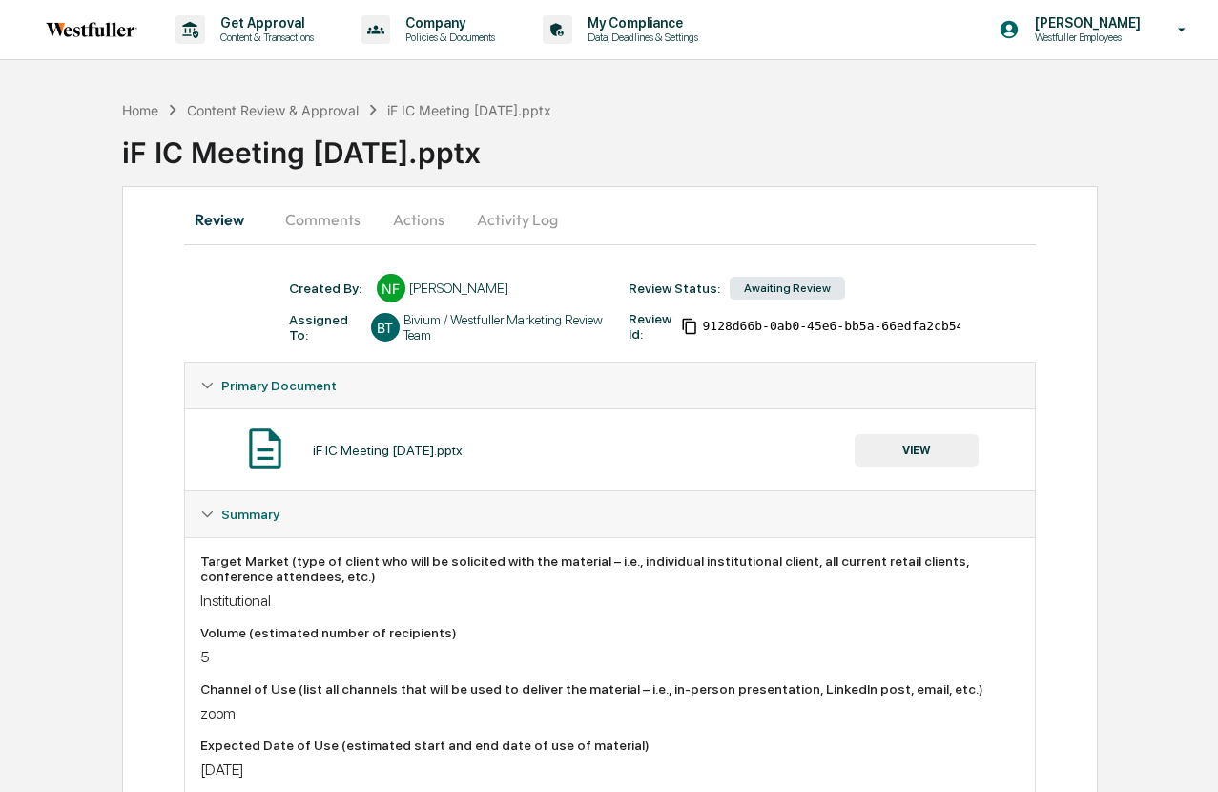
click at [425, 221] on button "Actions" at bounding box center [419, 220] width 86 height 46
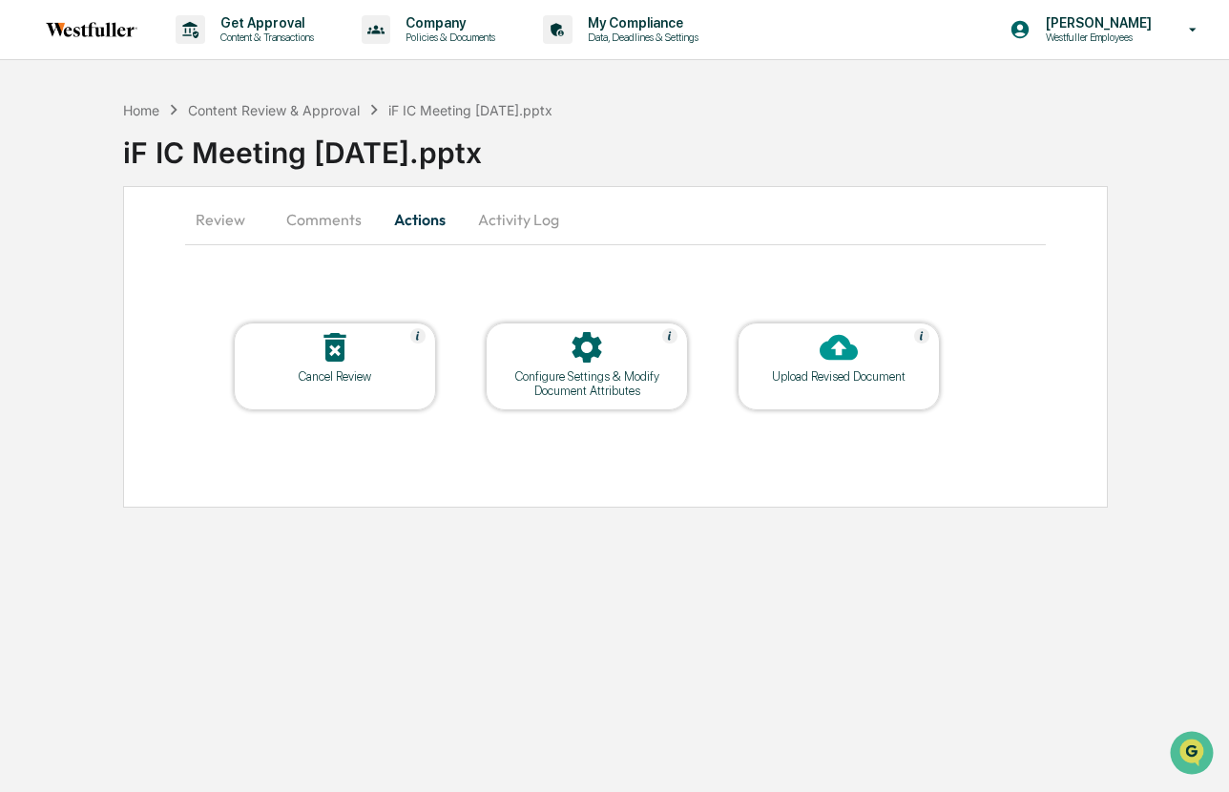
click at [316, 214] on button "Comments" at bounding box center [324, 220] width 106 height 46
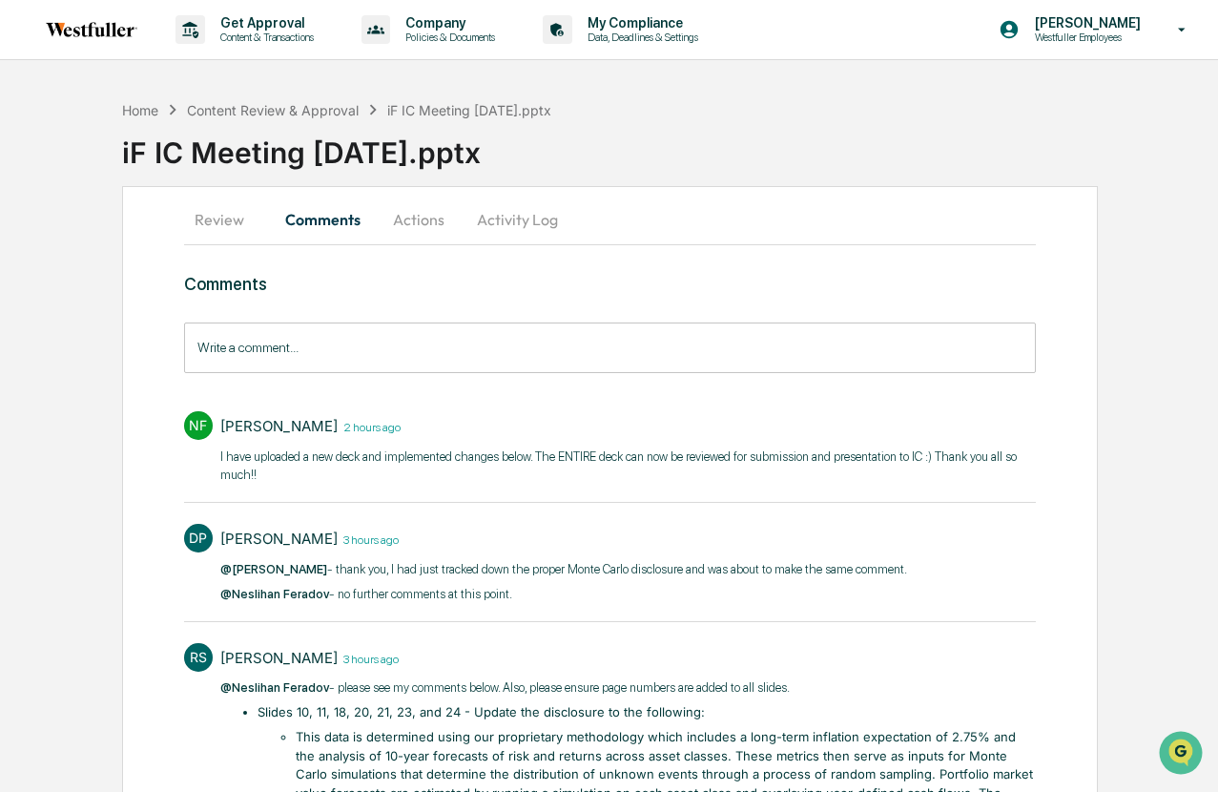
click at [321, 350] on input "Write a comment..." at bounding box center [610, 347] width 853 height 51
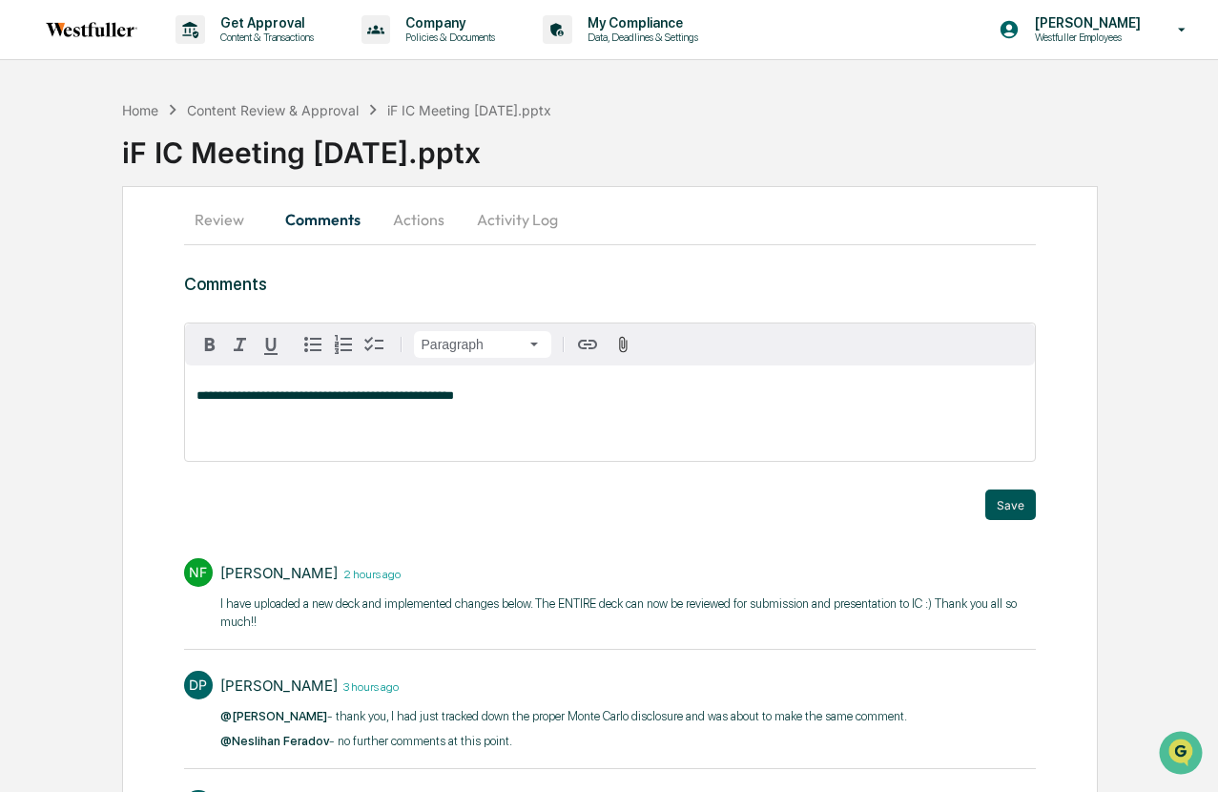
click at [1023, 501] on button "Save" at bounding box center [1010, 504] width 51 height 31
